Goal: Task Accomplishment & Management: Use online tool/utility

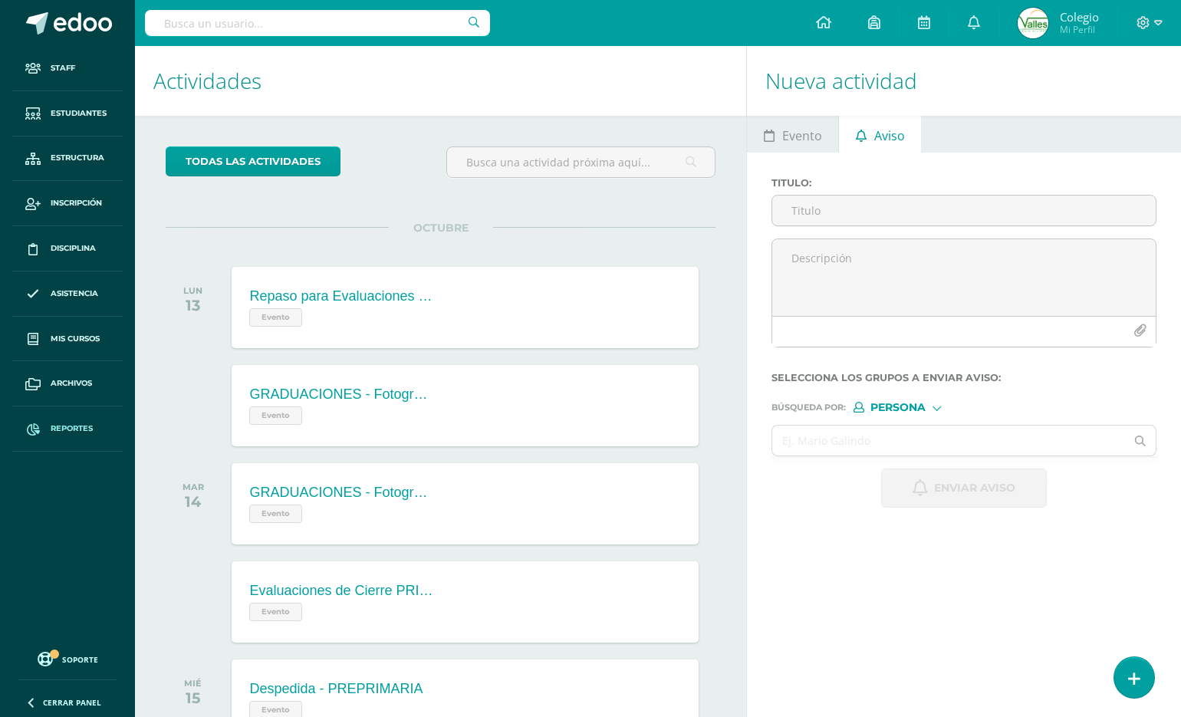
click at [48, 424] on link "Reportes" at bounding box center [67, 429] width 110 height 45
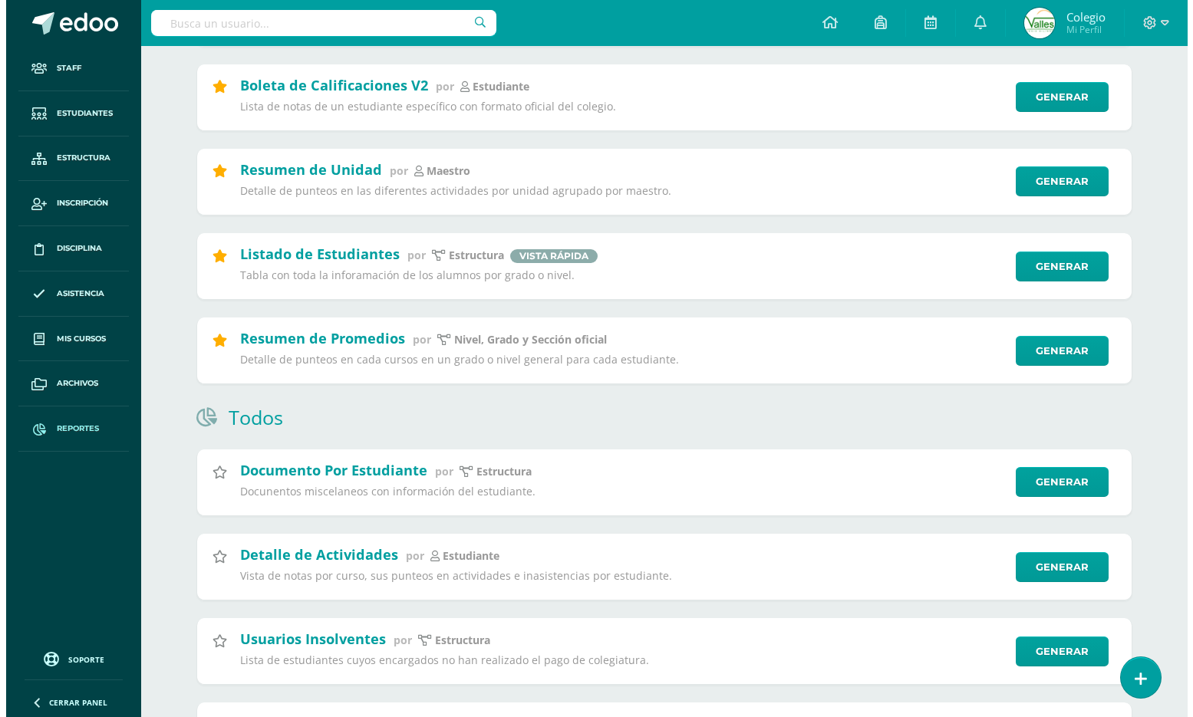
scroll to position [690, 0]
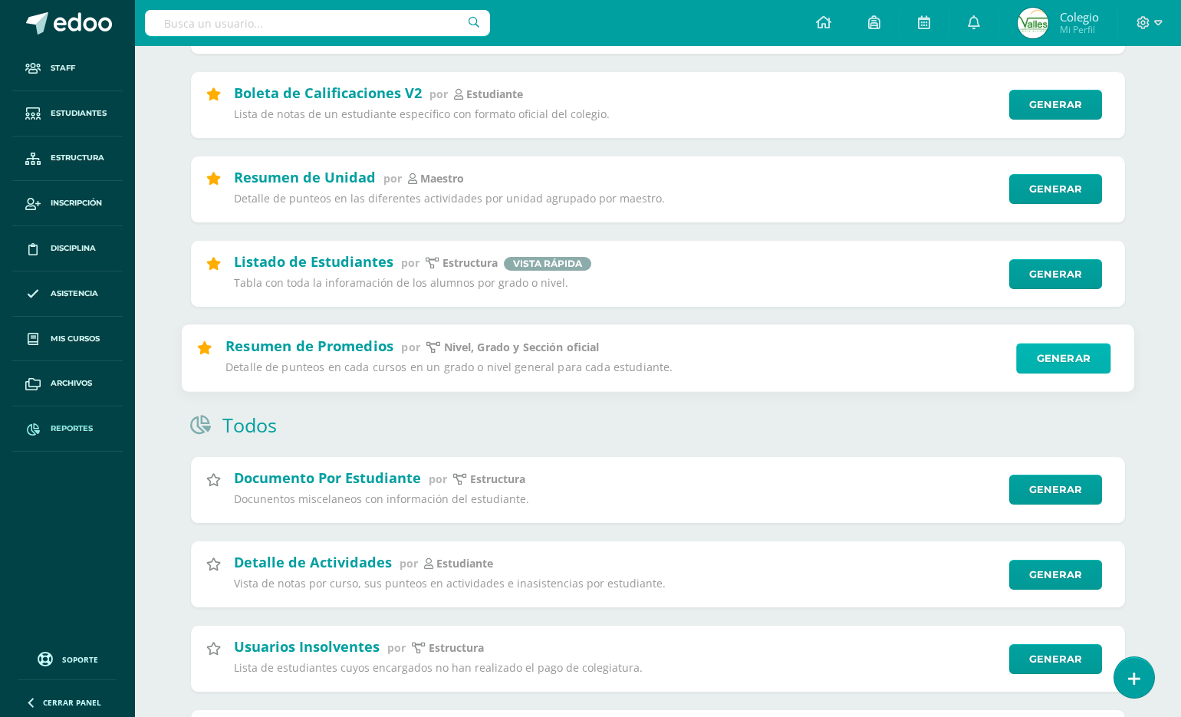
click at [1094, 366] on link "Generar" at bounding box center [1063, 358] width 94 height 31
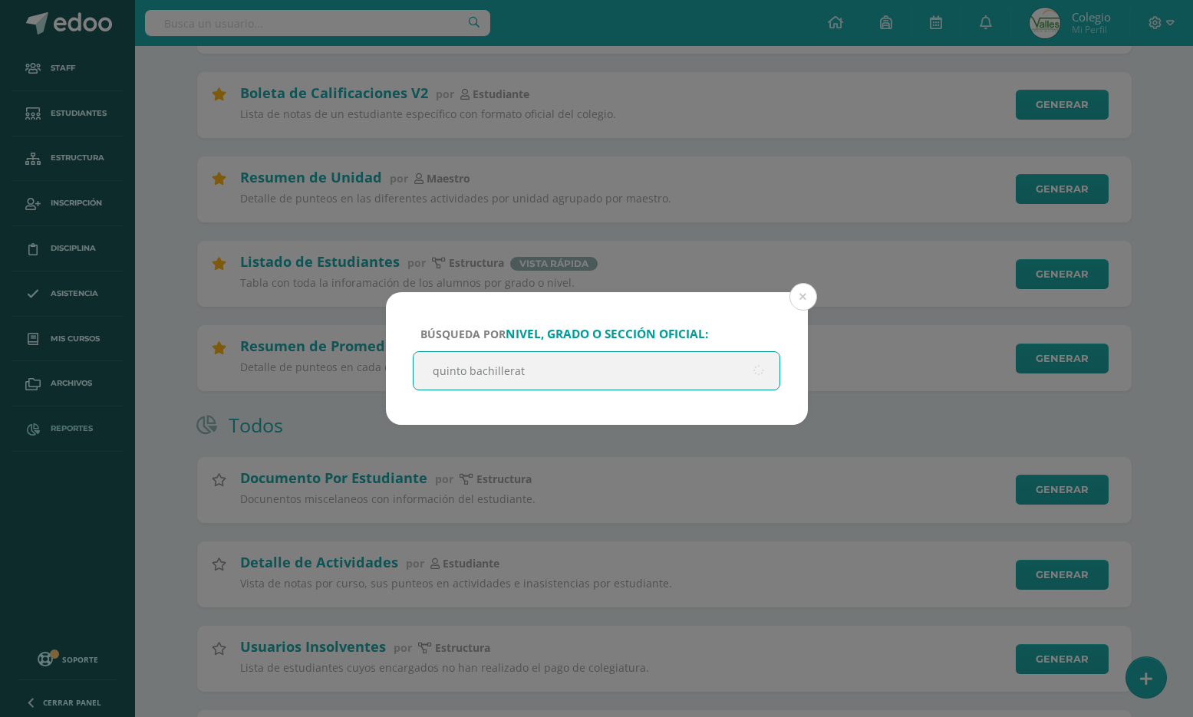
type input "quinto bachillerato"
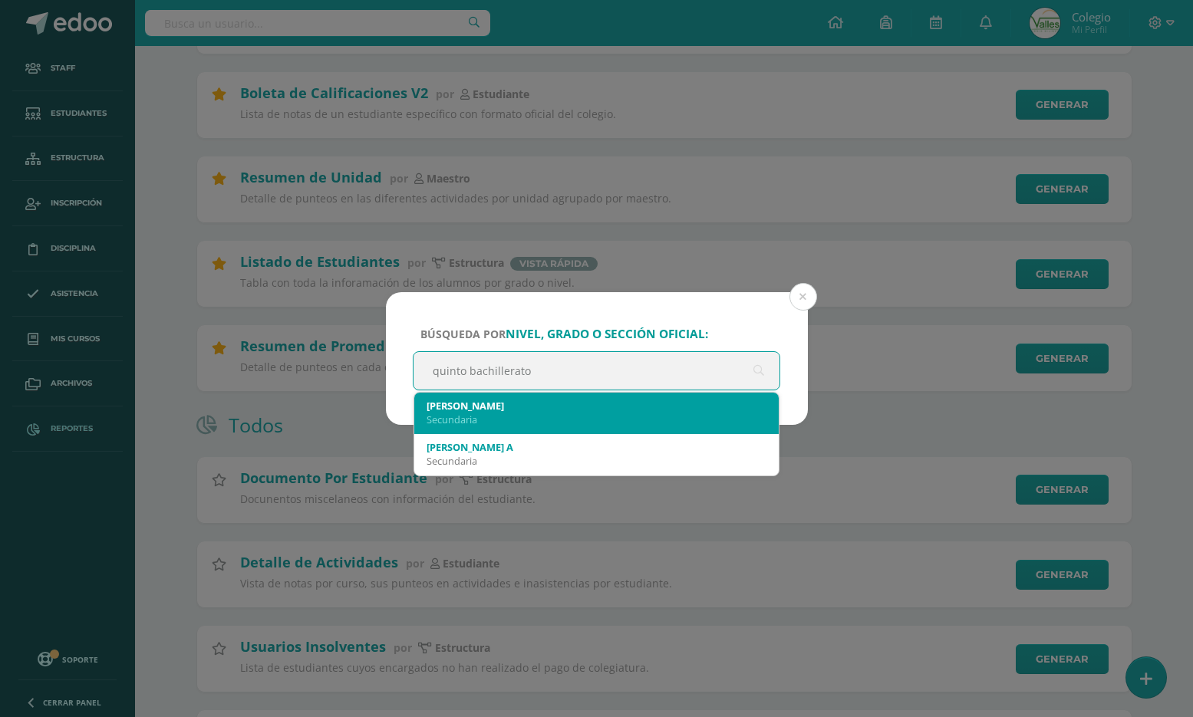
click at [603, 410] on div "Quinto Bachillerato" at bounding box center [597, 406] width 341 height 14
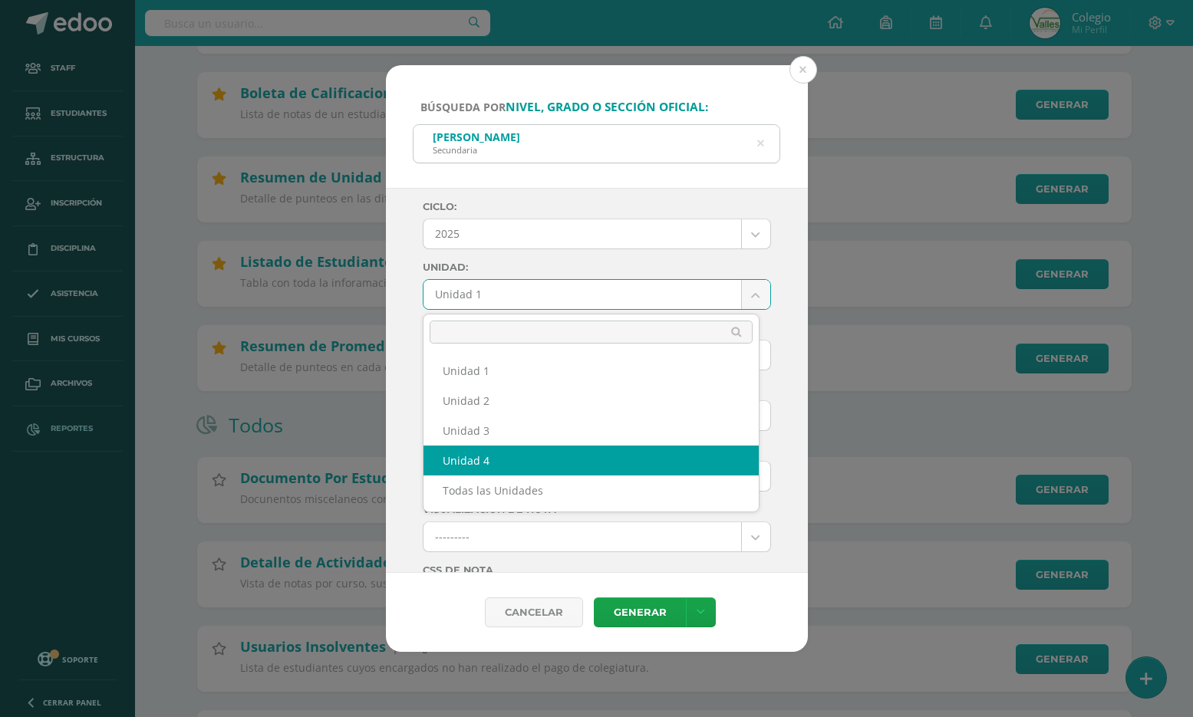
select select "Unidad 4"
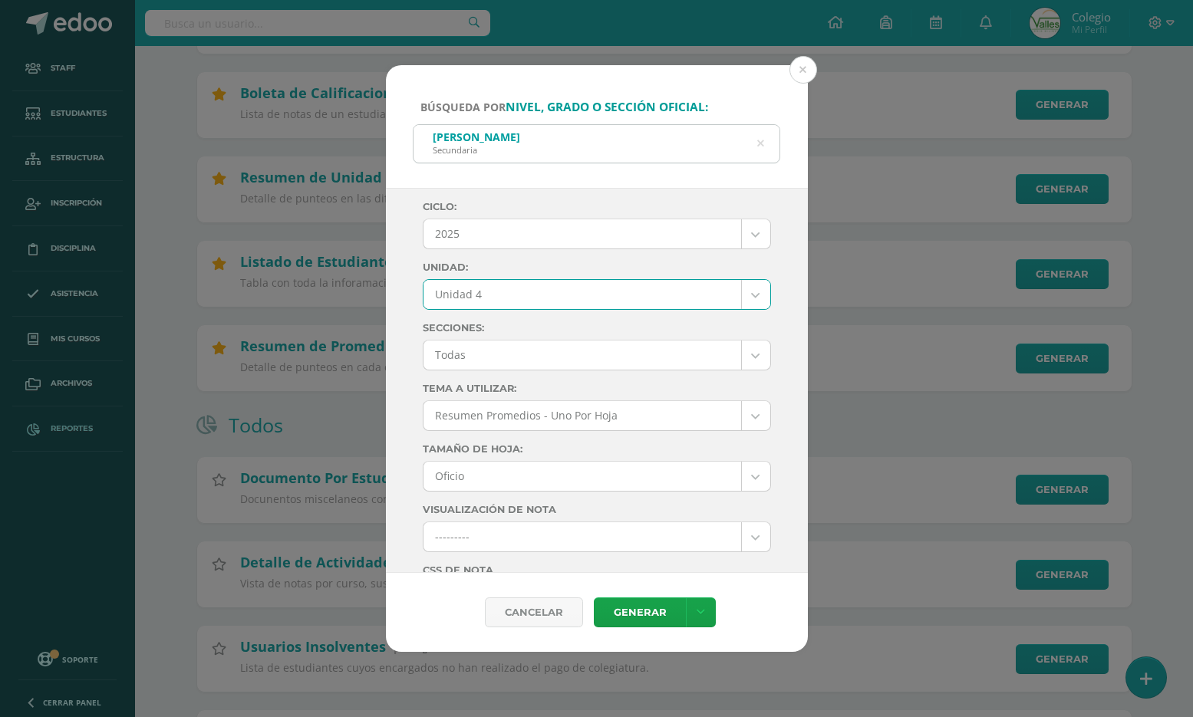
scroll to position [384, 0]
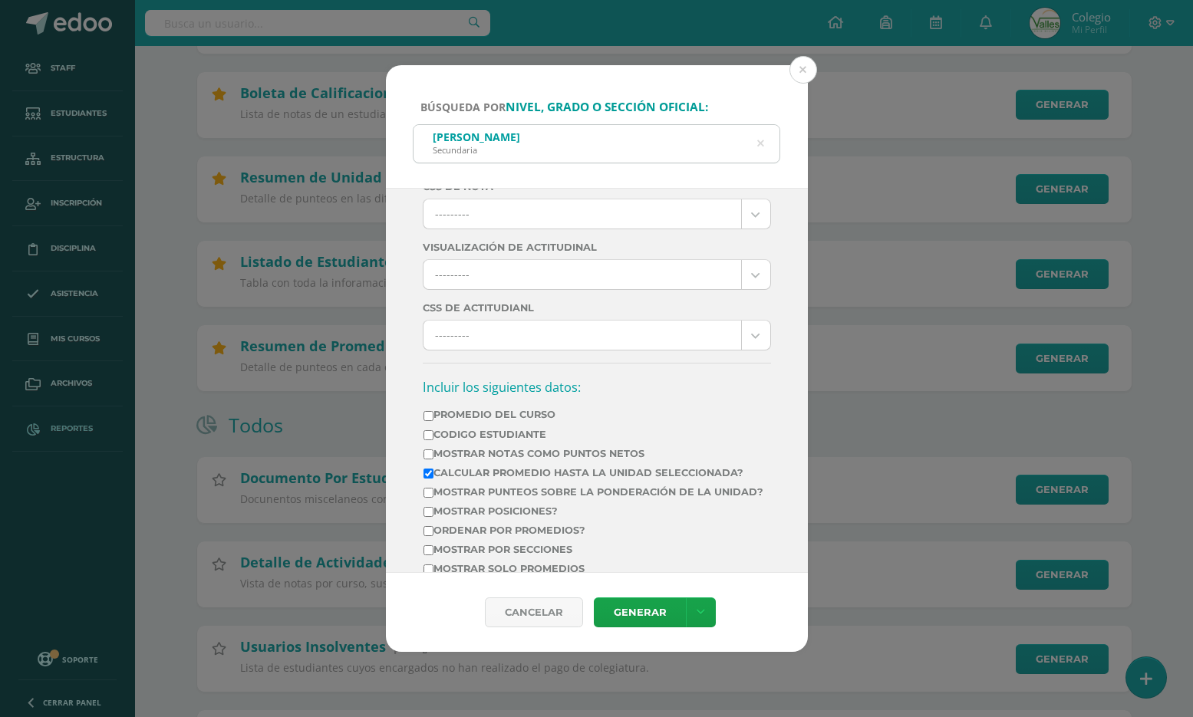
click at [520, 448] on label "Mostrar Notas Como Puntos Netos" at bounding box center [593, 454] width 340 height 12
click at [433, 450] on input "Mostrar Notas Como Puntos Netos" at bounding box center [428, 455] width 10 height 10
checkbox input "true"
click at [462, 468] on label "Calcular promedio hasta la unidad seleccionada?" at bounding box center [593, 473] width 340 height 12
click at [433, 469] on input "Calcular promedio hasta la unidad seleccionada?" at bounding box center [428, 474] width 10 height 10
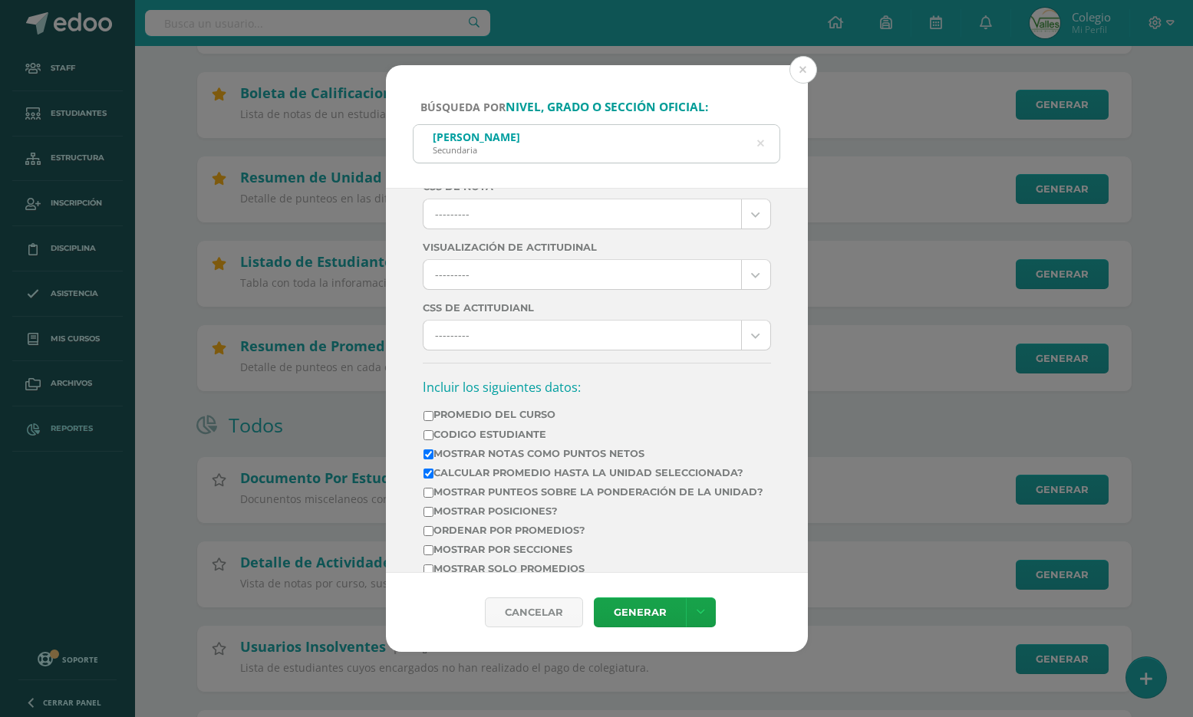
checkbox input "false"
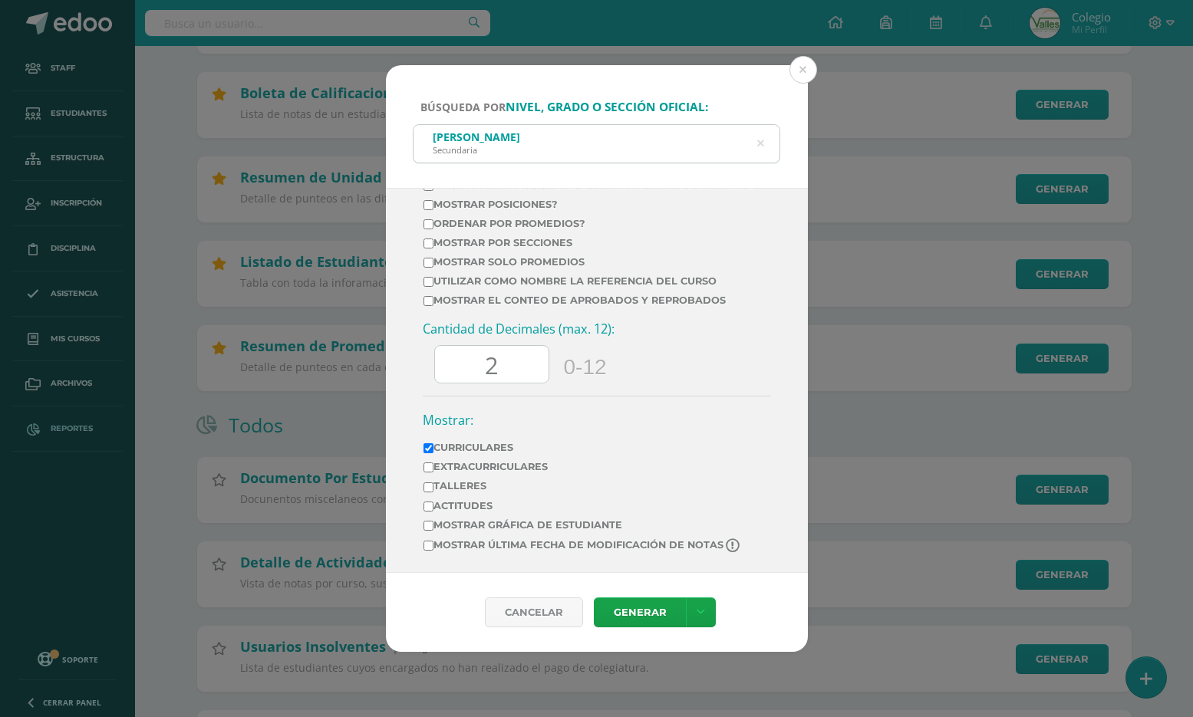
scroll to position [702, 0]
click at [495, 367] on input "2" at bounding box center [492, 365] width 114 height 38
type input "0"
click at [450, 499] on td "Actitudes" at bounding box center [583, 508] width 320 height 19
click at [448, 503] on label "Actitudes" at bounding box center [582, 506] width 318 height 12
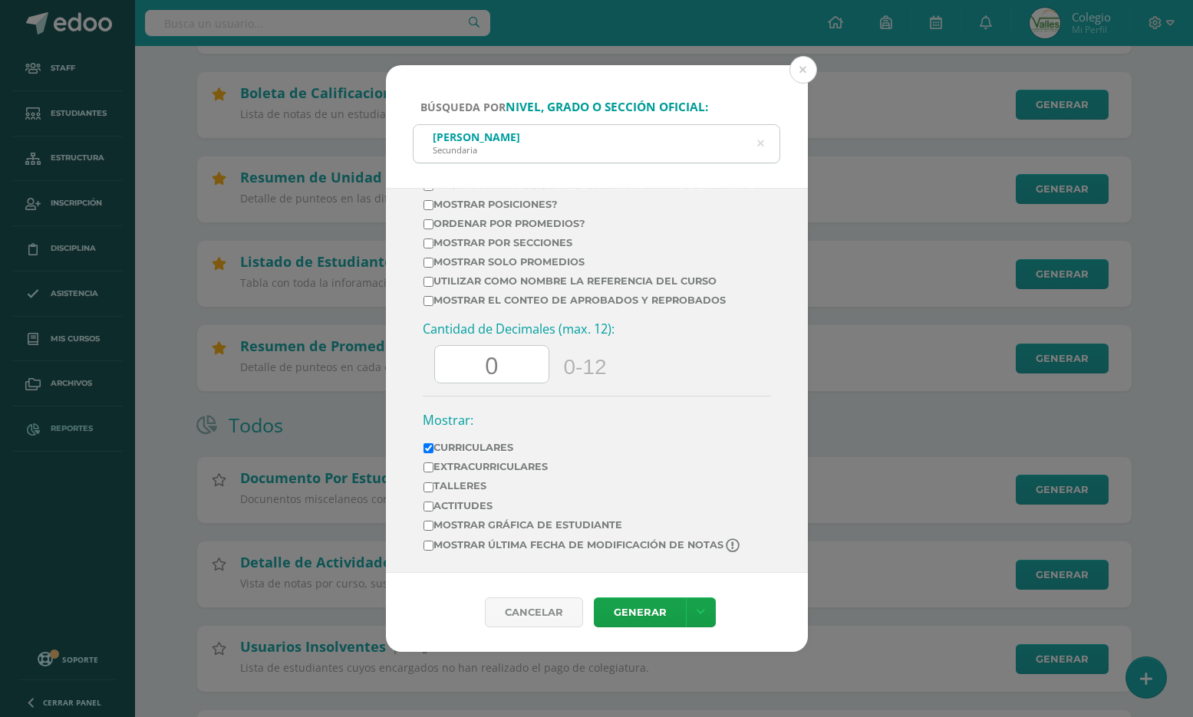
click at [433, 503] on input "Actitudes" at bounding box center [428, 507] width 10 height 10
checkbox input "true"
click at [694, 614] on link at bounding box center [701, 613] width 30 height 30
click at [702, 563] on link "Descargar como XLS" at bounding box center [699, 554] width 119 height 37
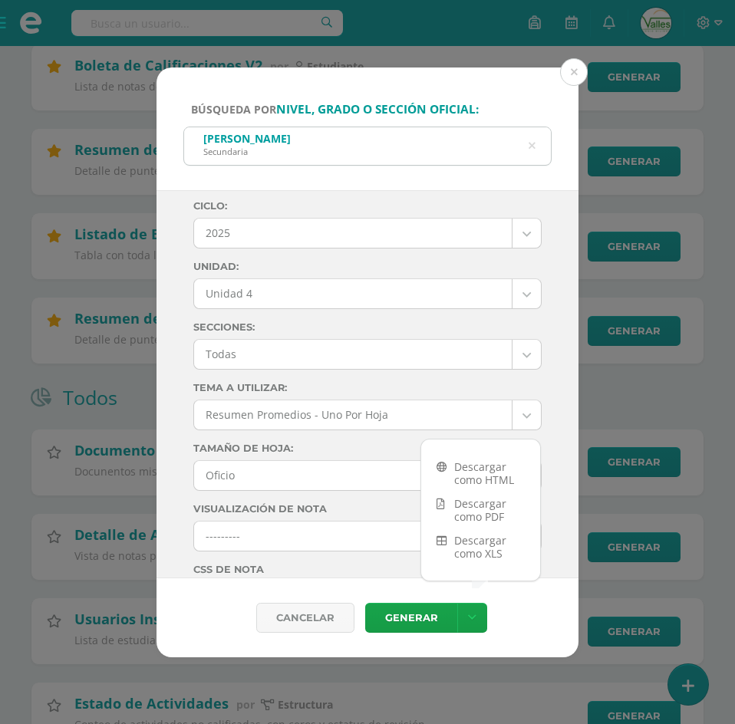
scroll to position [0, 0]
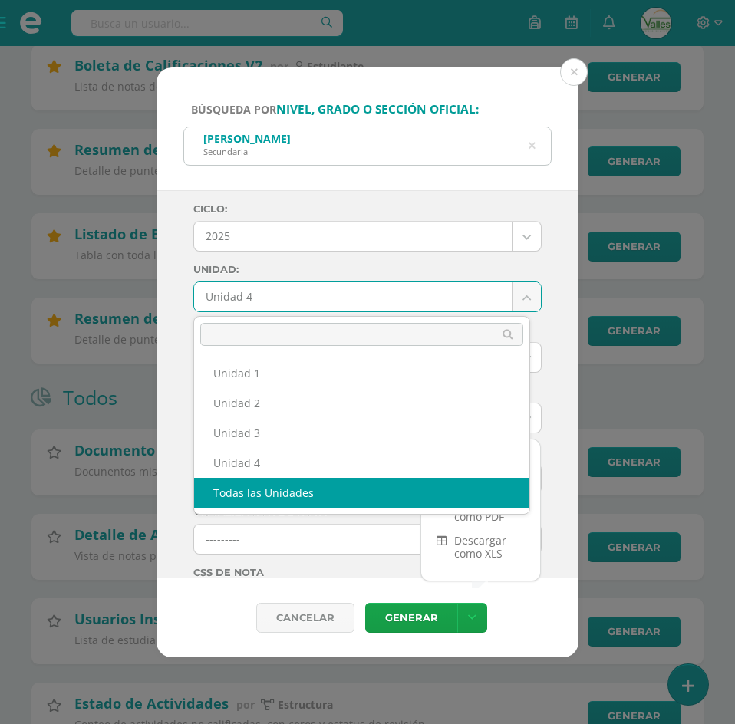
select select "all_units"
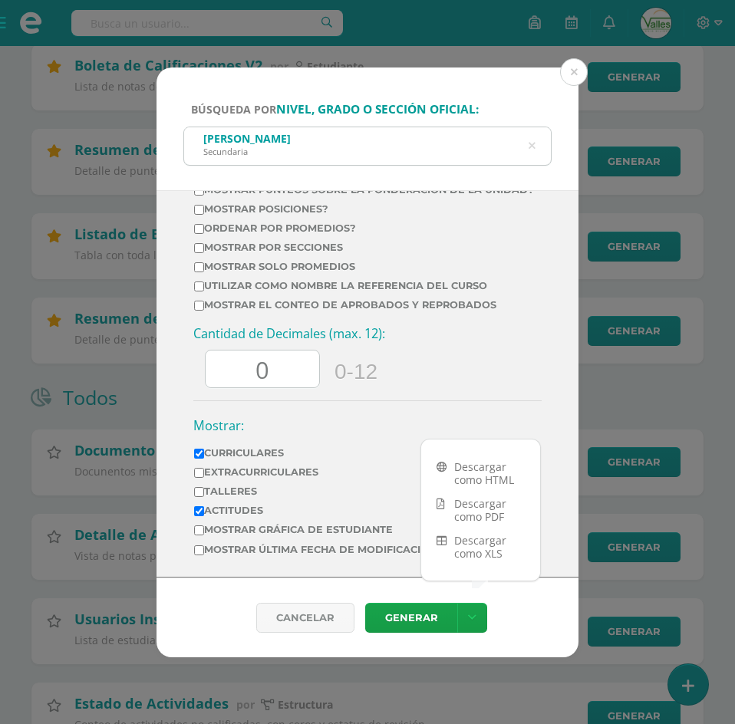
scroll to position [698, 0]
click at [203, 516] on input "Actitudes" at bounding box center [199, 511] width 10 height 10
checkbox input "false"
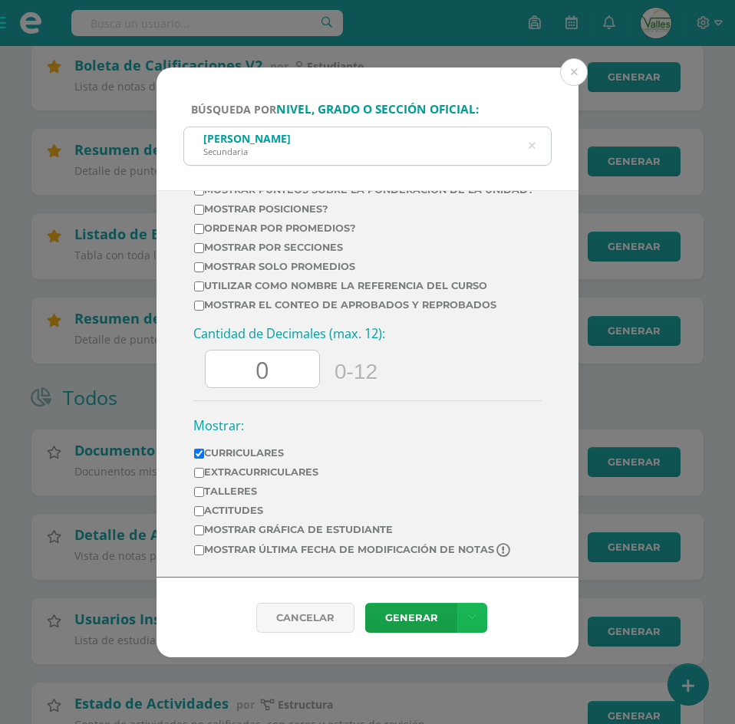
click at [463, 621] on link at bounding box center [472, 618] width 30 height 30
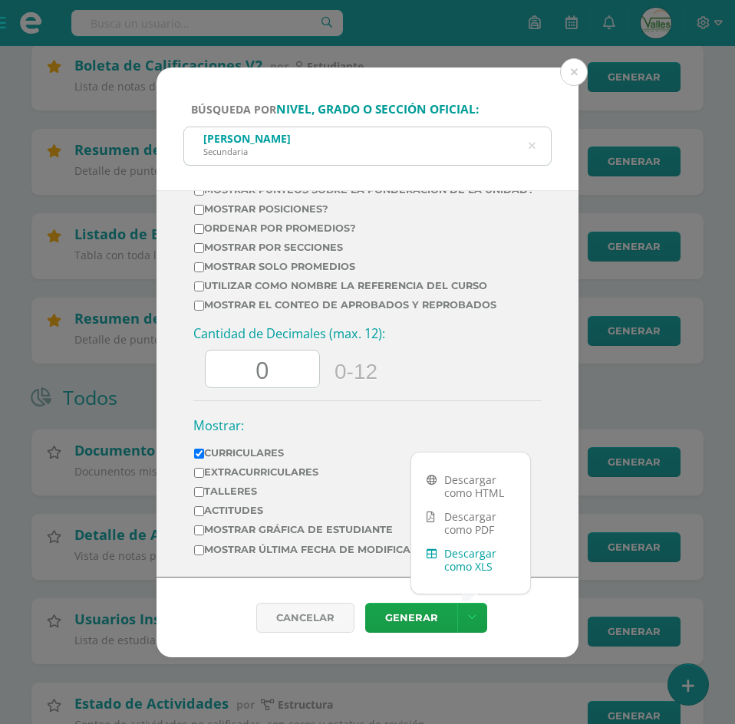
click at [476, 563] on link "Descargar como XLS" at bounding box center [470, 560] width 119 height 37
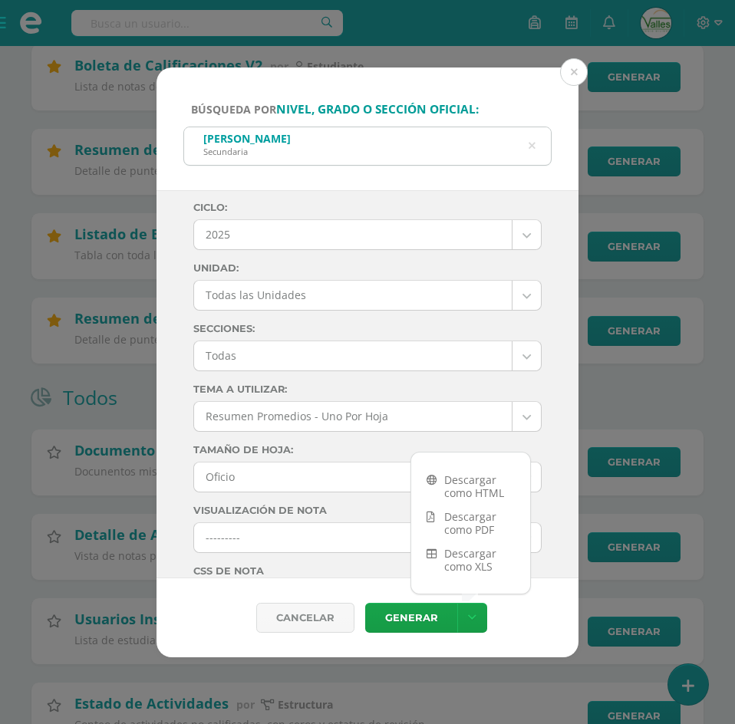
scroll to position [0, 0]
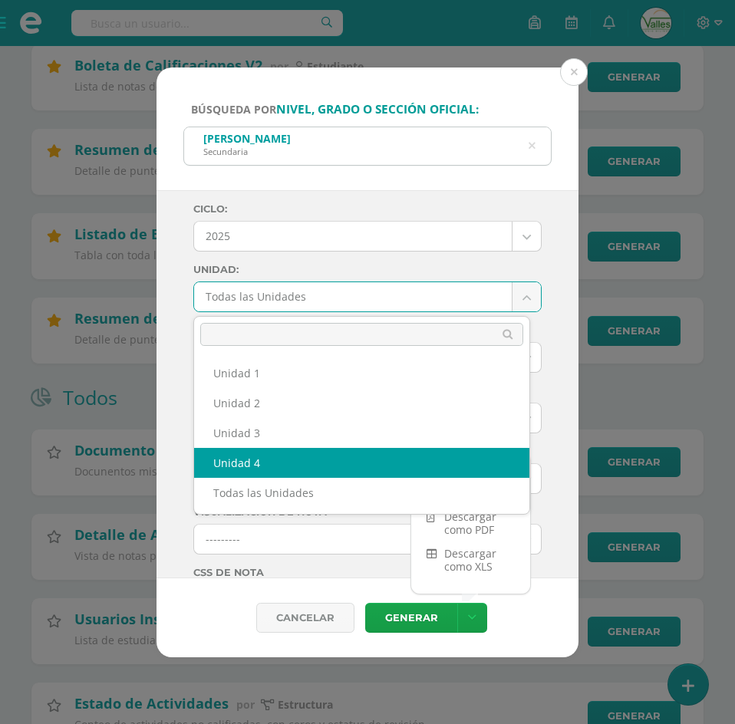
select select "Unidad 4"
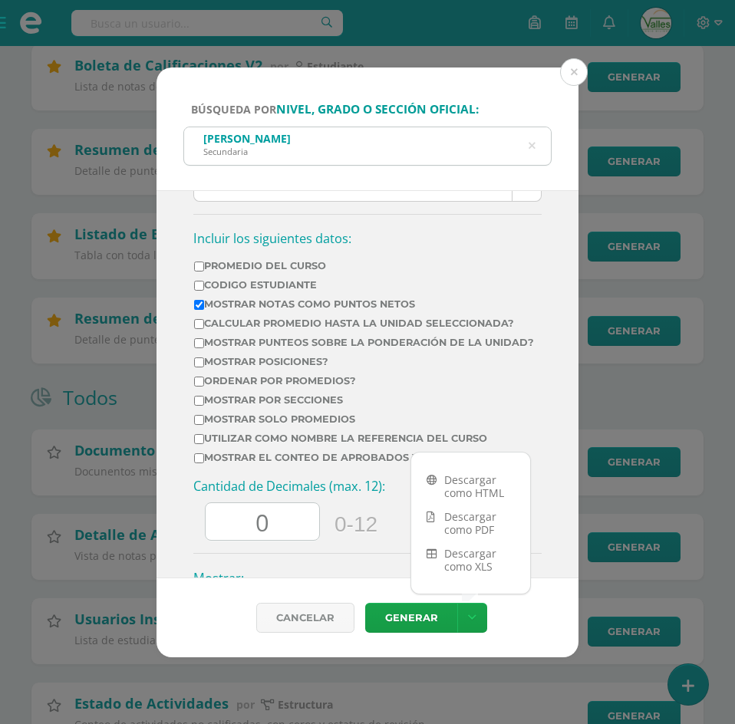
scroll to position [537, 0]
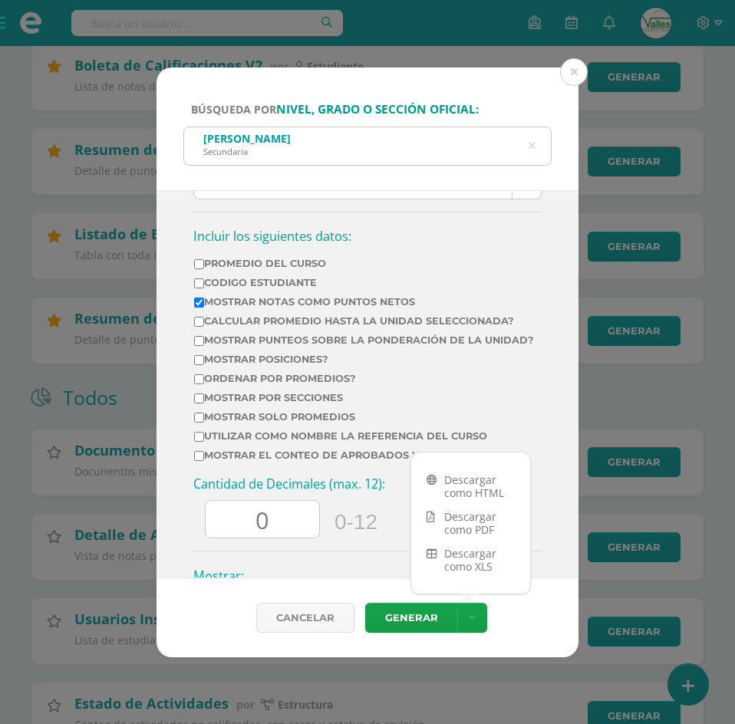
click at [298, 319] on label "Calcular promedio hasta la unidad seleccionada?" at bounding box center [364, 321] width 340 height 12
click at [204, 319] on input "Calcular promedio hasta la unidad seleccionada?" at bounding box center [199, 322] width 10 height 10
checkbox input "true"
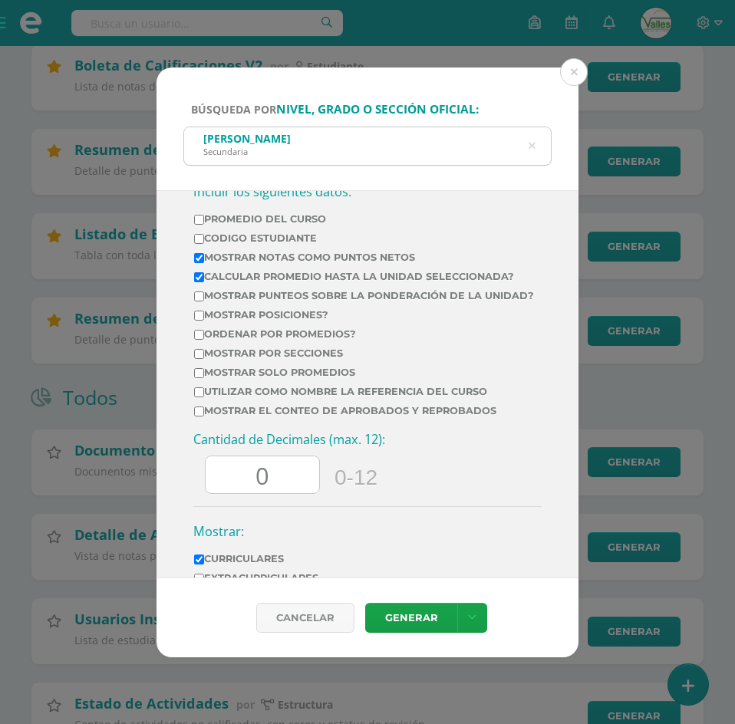
scroll to position [698, 0]
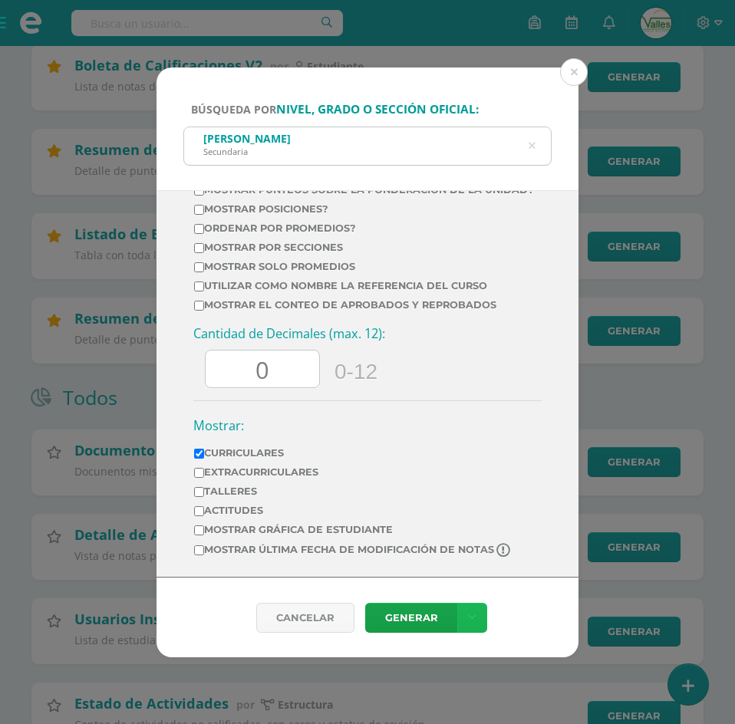
click at [478, 614] on link at bounding box center [472, 618] width 30 height 30
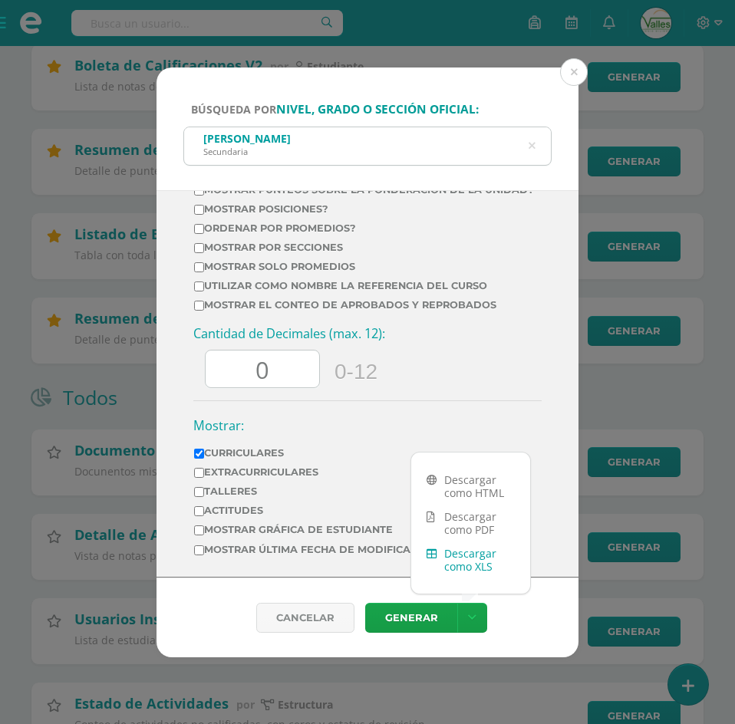
click at [470, 554] on link "Descargar como XLS" at bounding box center [470, 560] width 119 height 37
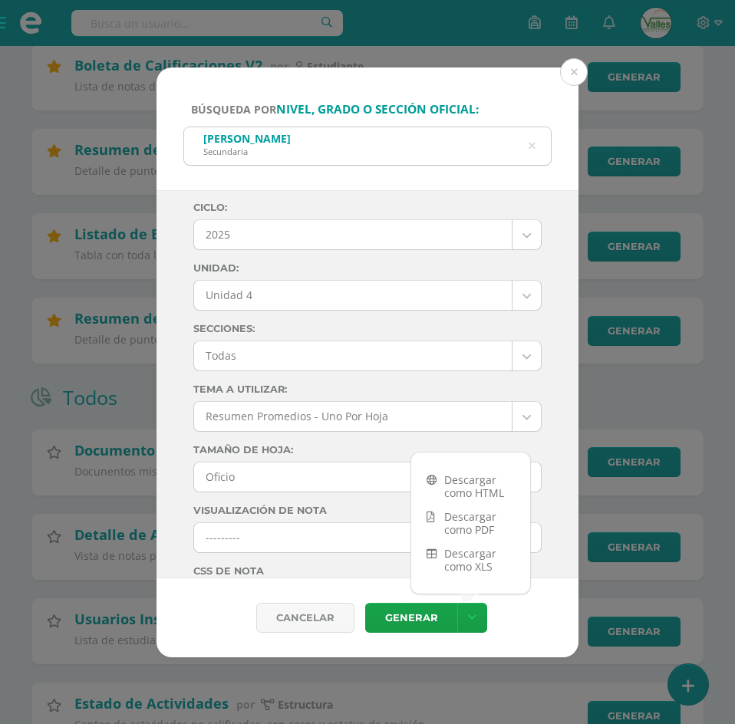
scroll to position [0, 0]
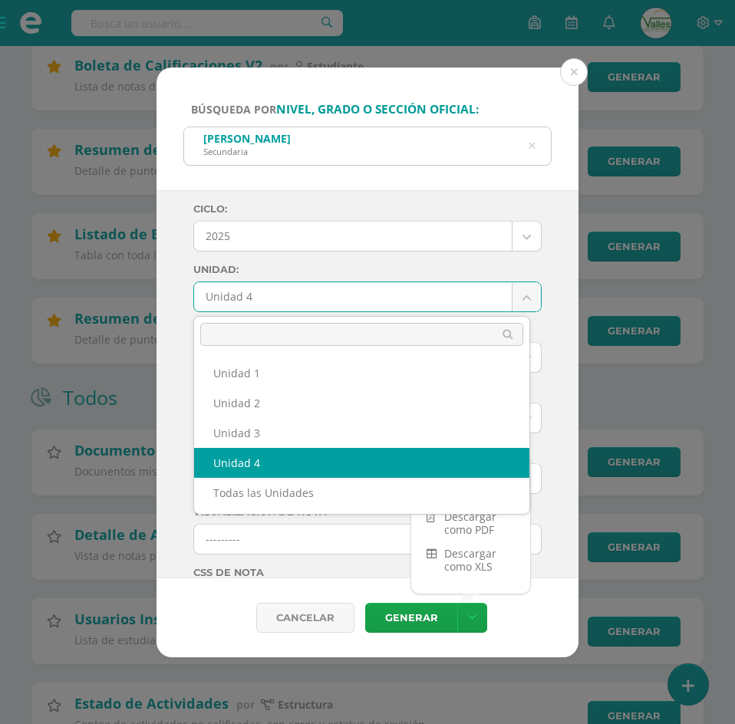
drag, startPoint x: 517, startPoint y: 288, endPoint x: 531, endPoint y: 283, distance: 14.6
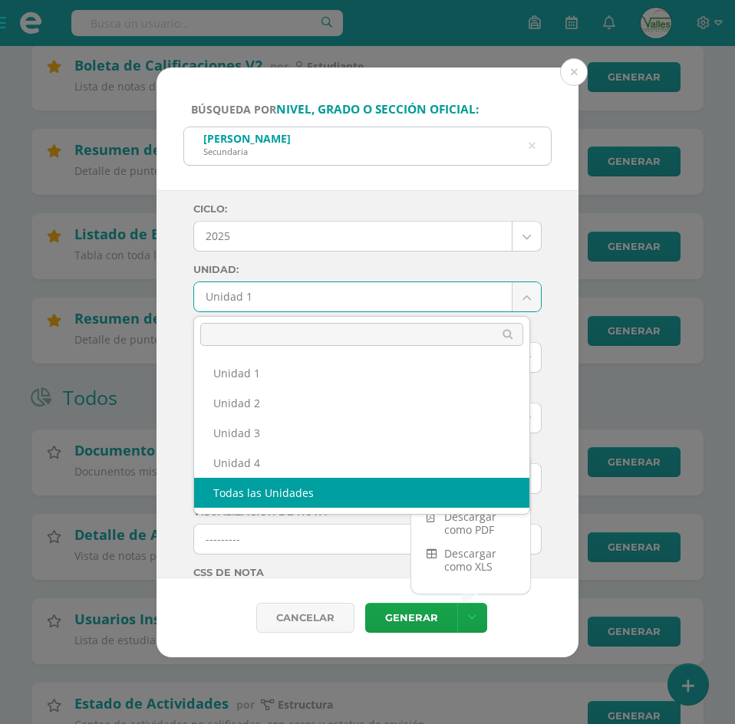
drag, startPoint x: 329, startPoint y: 488, endPoint x: 339, endPoint y: 492, distance: 10.7
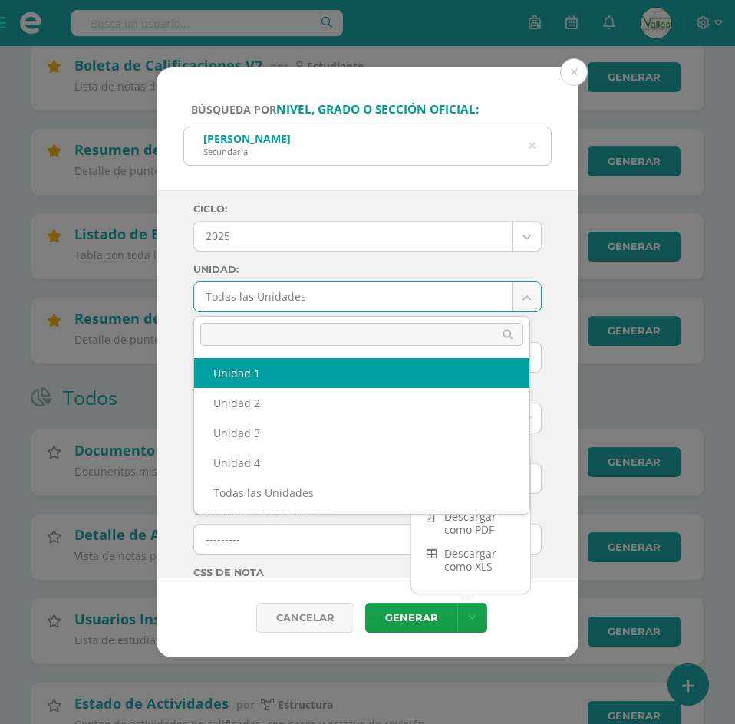
select select "Unidad 1"
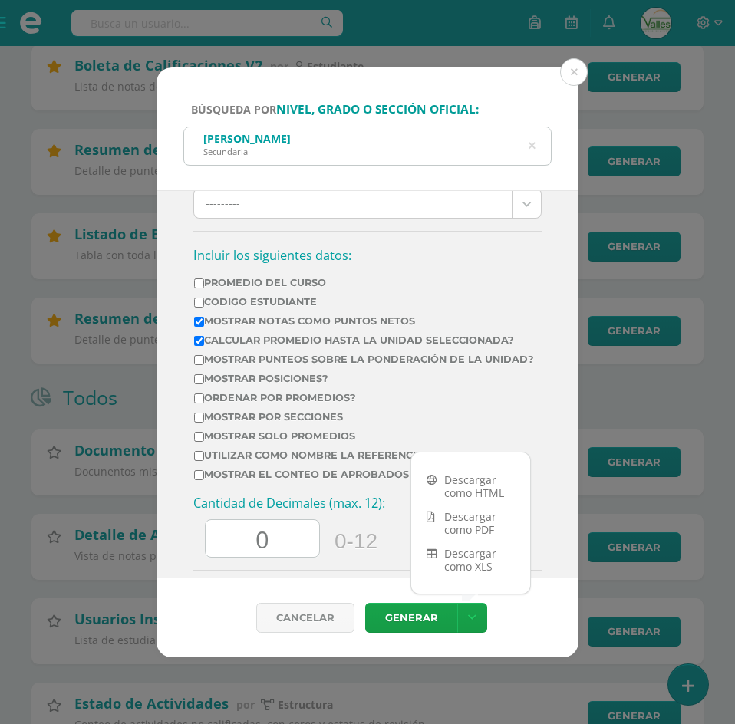
scroll to position [537, 0]
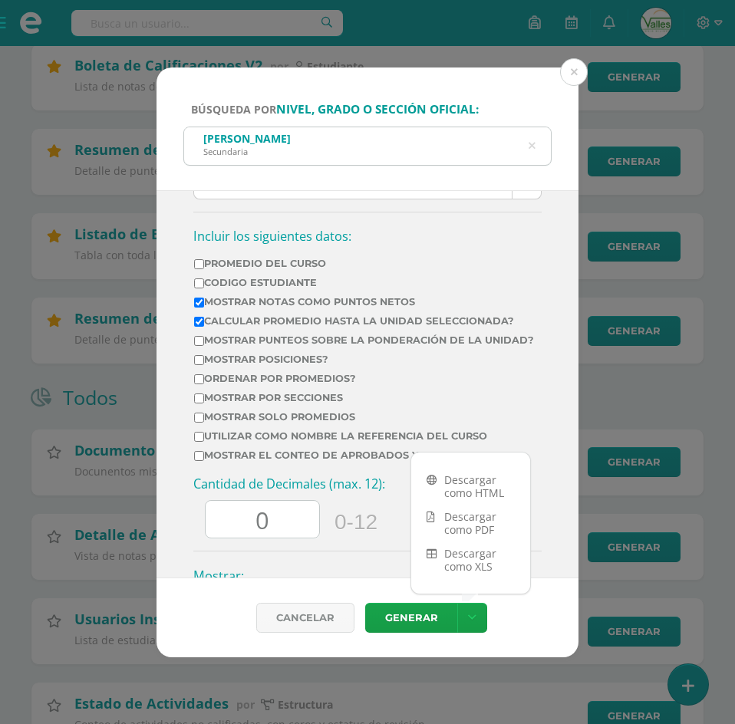
click at [276, 320] on label "Calcular promedio hasta la unidad seleccionada?" at bounding box center [364, 321] width 340 height 12
click at [204, 320] on input "Calcular promedio hasta la unidad seleccionada?" at bounding box center [199, 322] width 10 height 10
checkbox input "false"
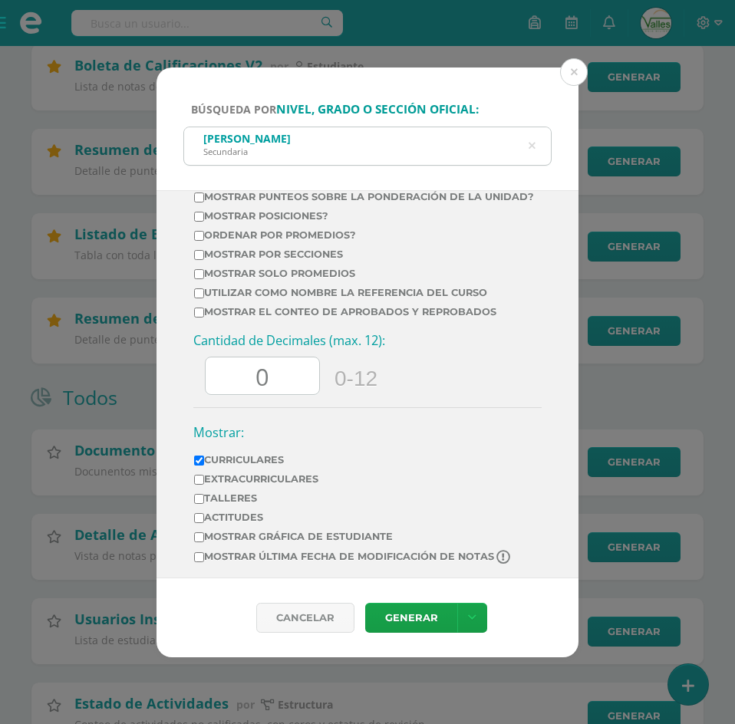
scroll to position [698, 0]
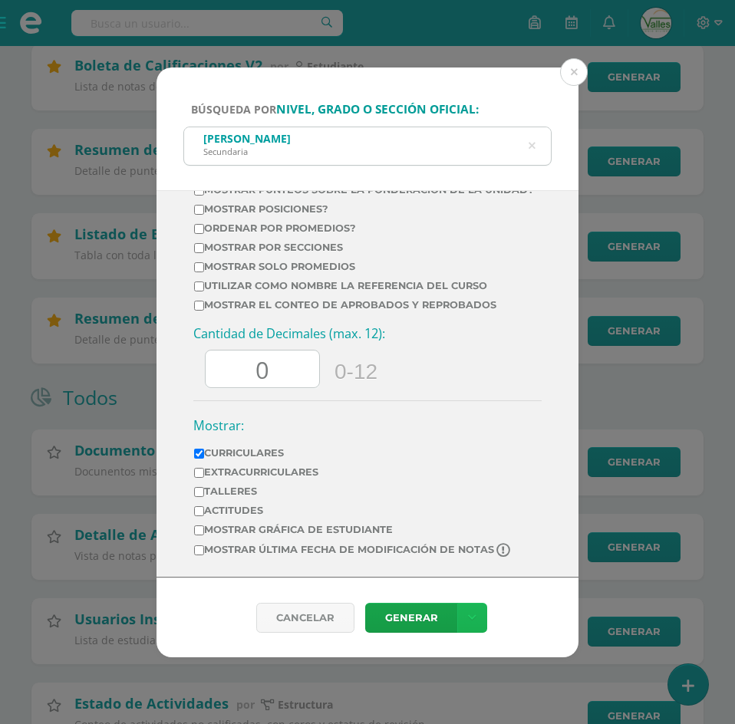
click at [468, 612] on icon at bounding box center [472, 617] width 8 height 13
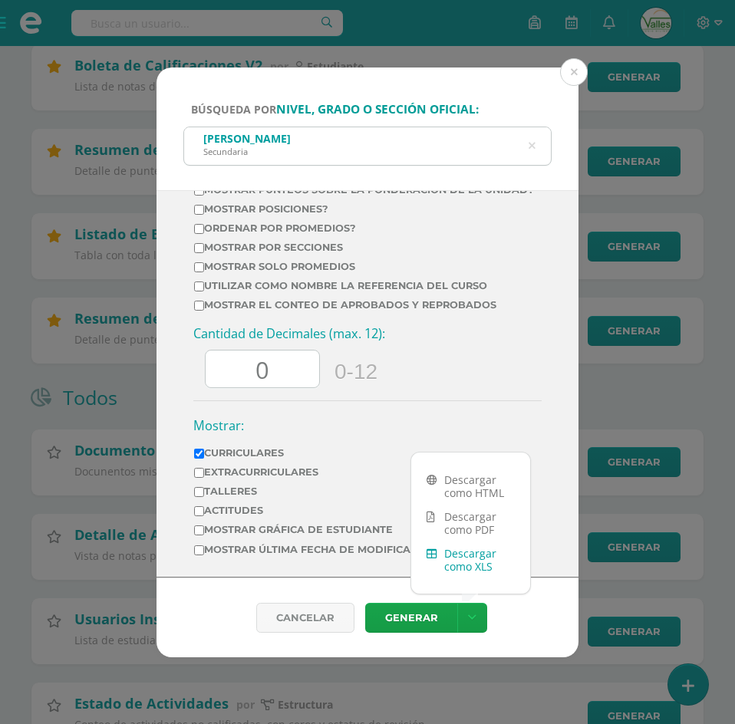
click at [473, 558] on link "Descargar como XLS" at bounding box center [470, 560] width 119 height 37
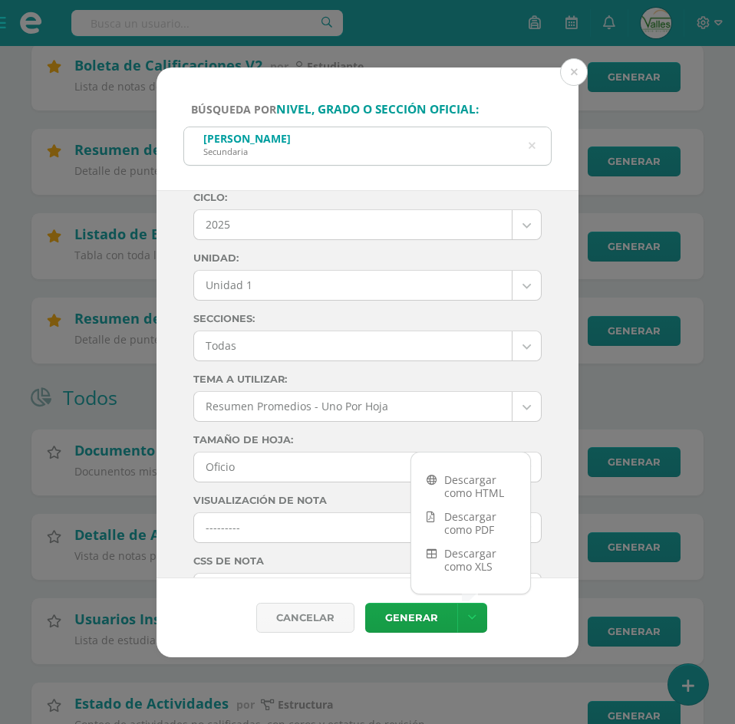
scroll to position [0, 0]
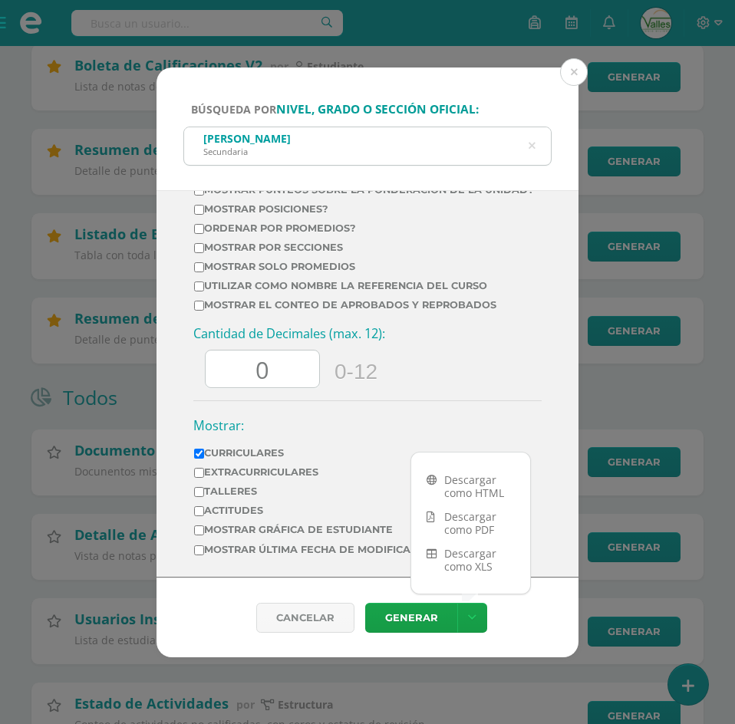
scroll to position [698, 0]
click at [485, 565] on link "Descargar como XLS" at bounding box center [470, 560] width 119 height 37
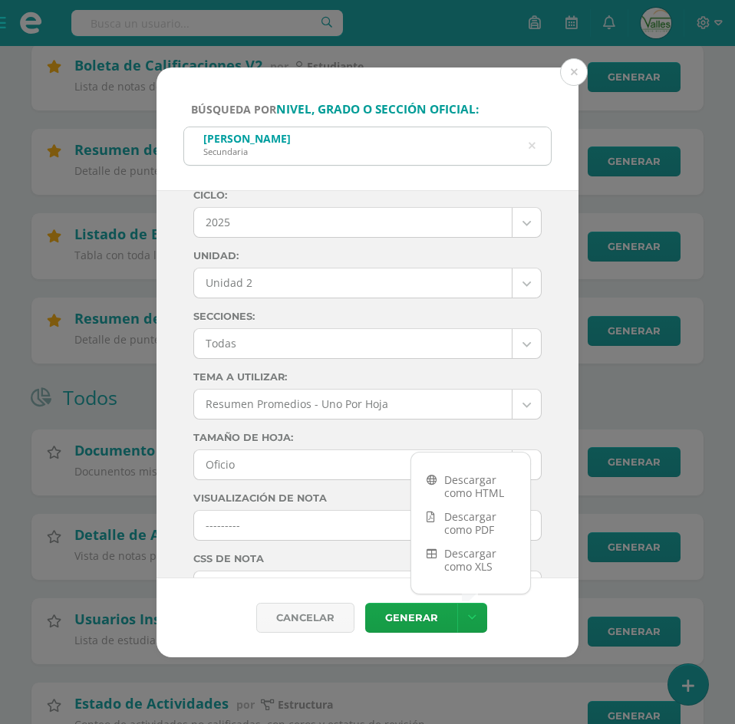
scroll to position [0, 0]
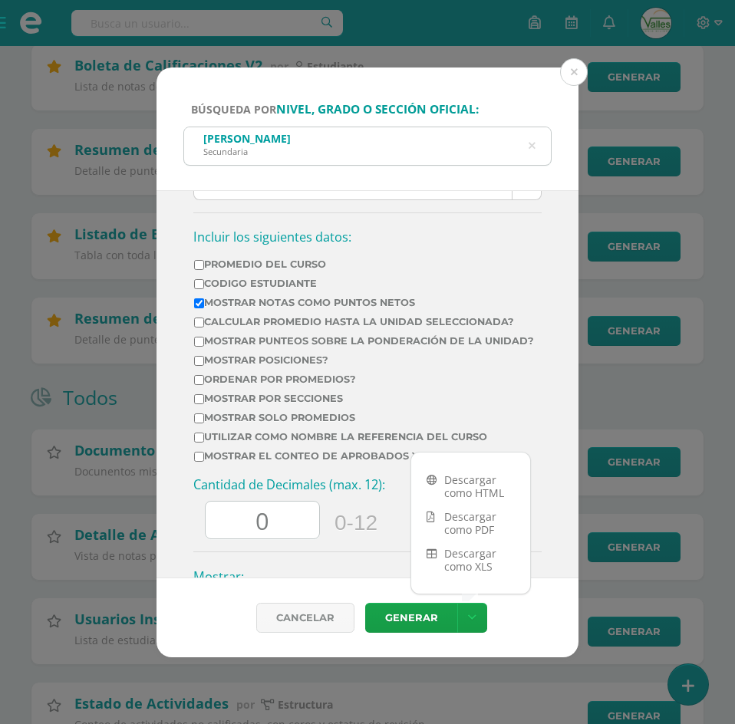
scroll to position [537, 0]
click at [453, 559] on link "Descargar como XLS" at bounding box center [470, 560] width 119 height 37
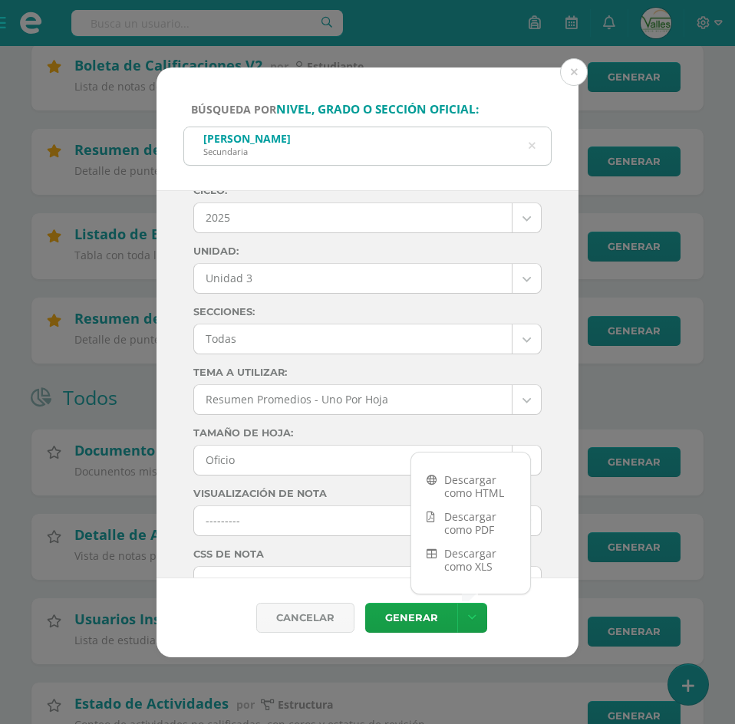
scroll to position [0, 0]
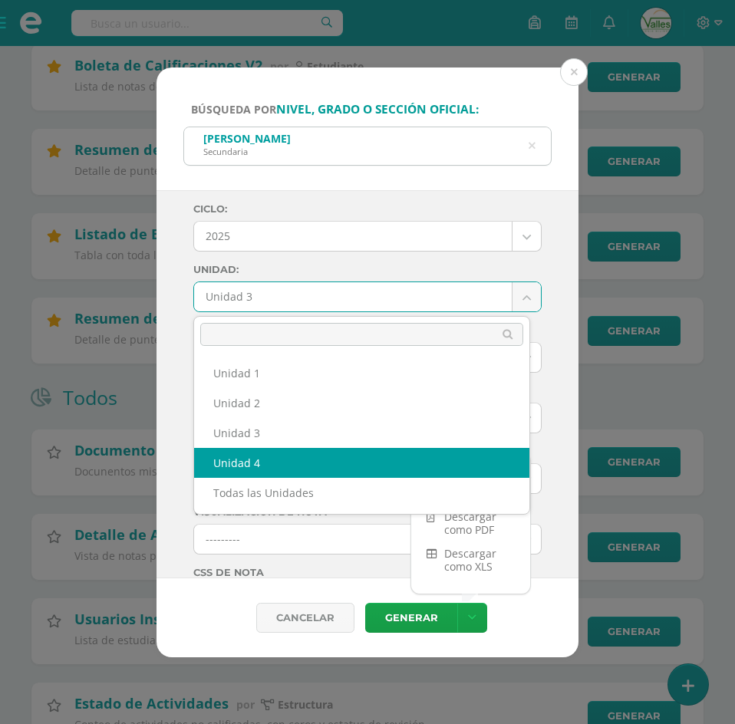
select select "Unidad 4"
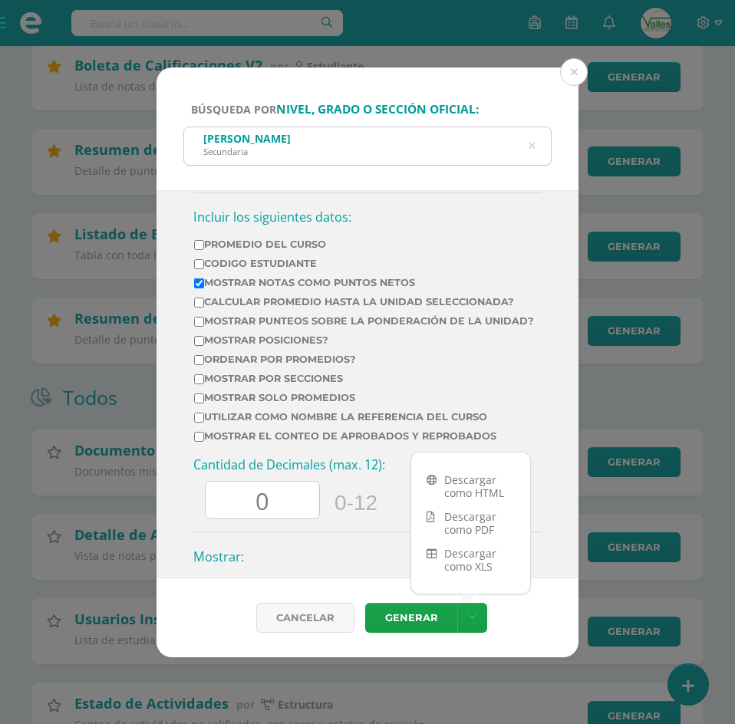
scroll to position [614, 0]
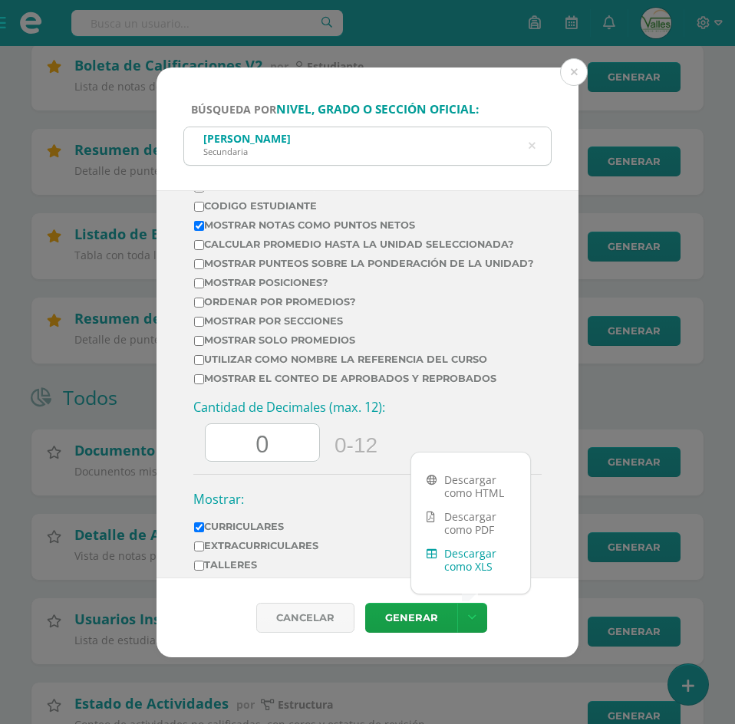
click at [479, 549] on link "Descargar como XLS" at bounding box center [470, 560] width 119 height 37
